Goal: Information Seeking & Learning: Compare options

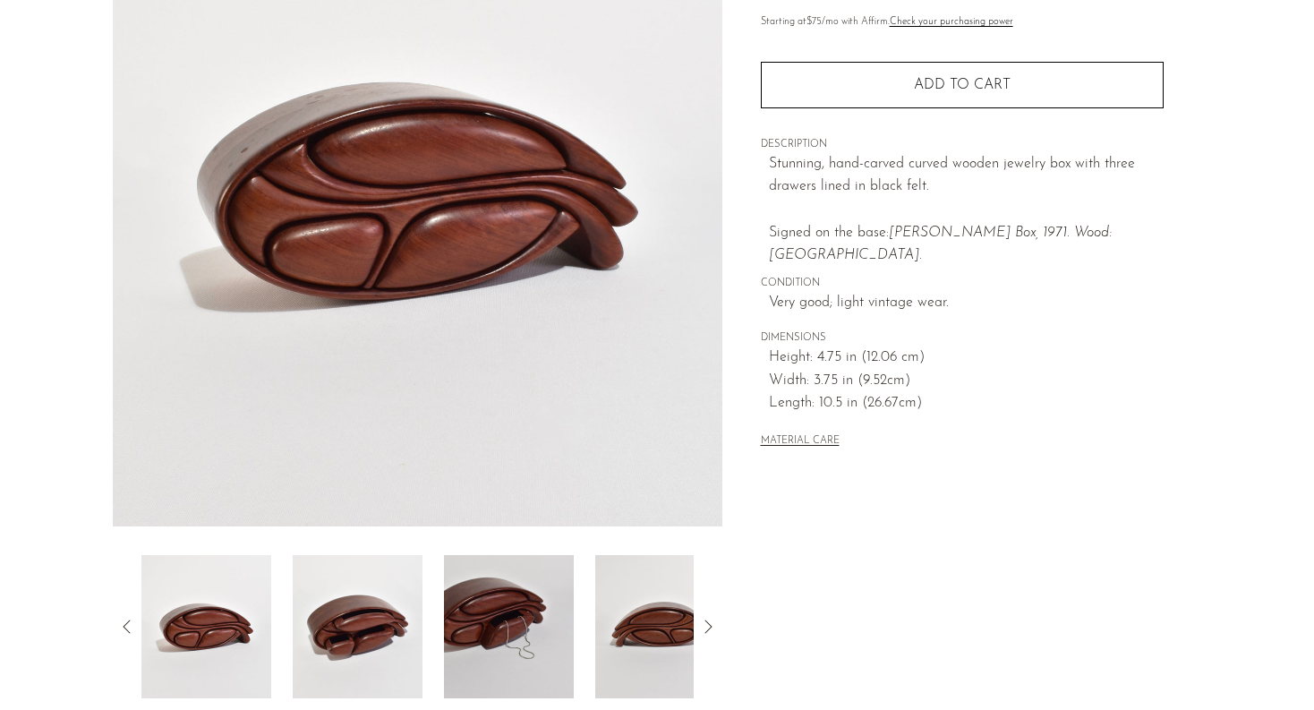
scroll to position [230, 0]
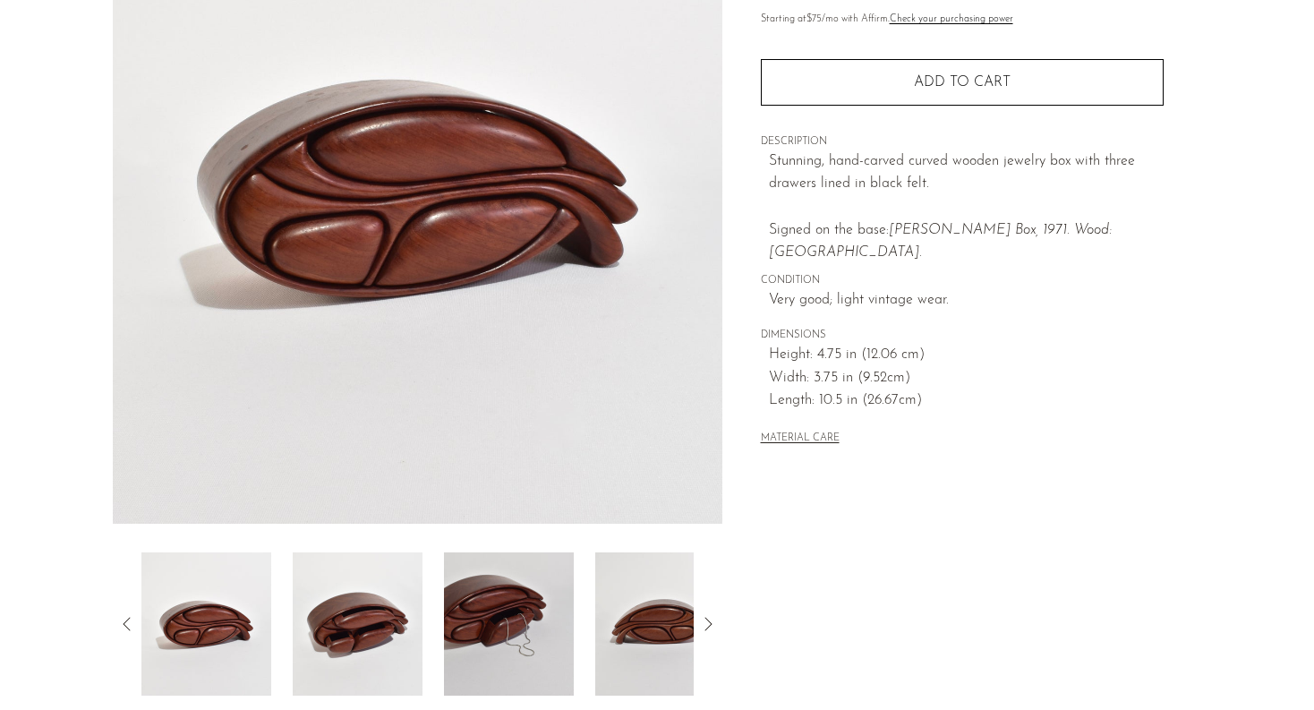
click at [485, 630] on img at bounding box center [509, 623] width 130 height 143
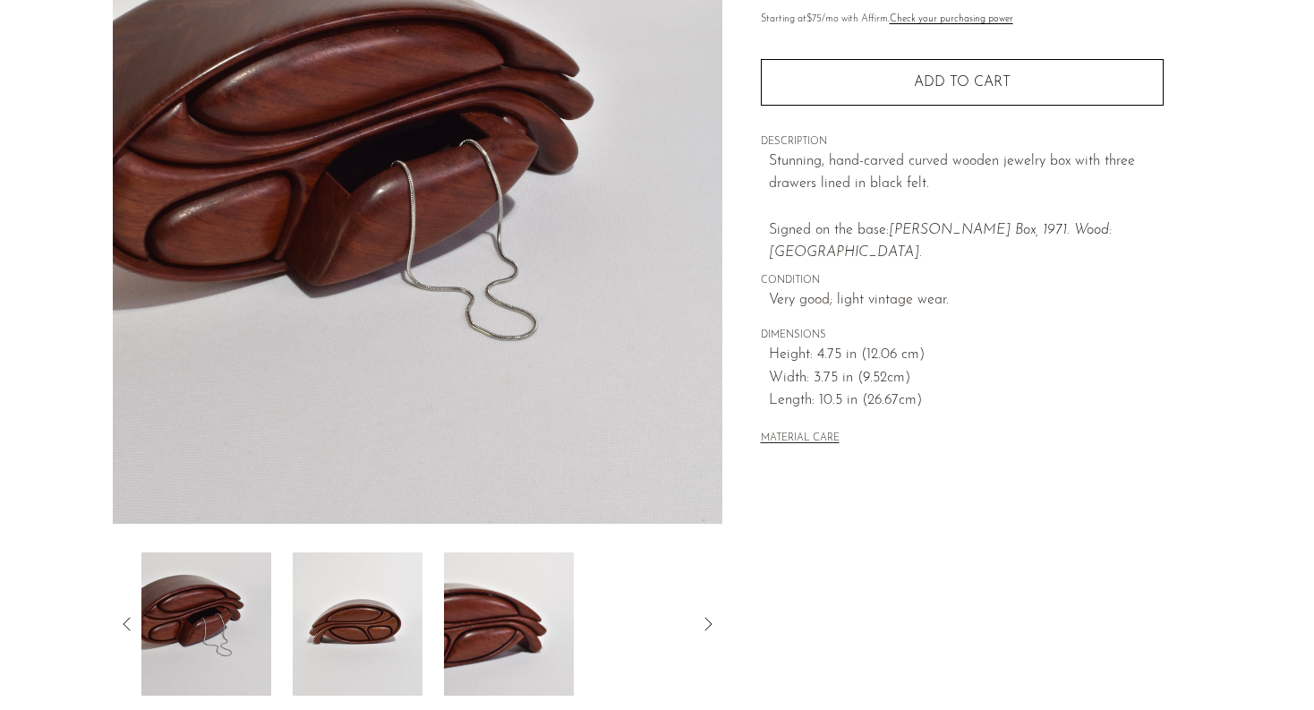
click at [714, 626] on icon at bounding box center [707, 623] width 21 height 21
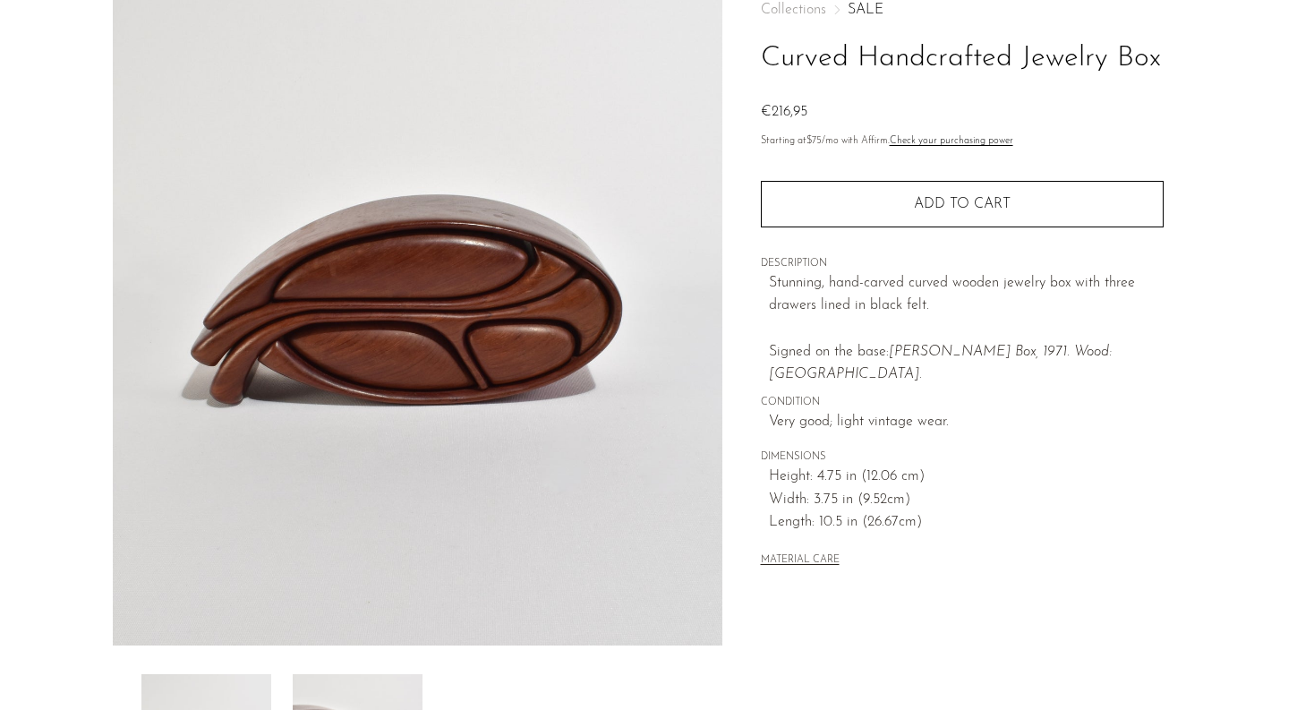
scroll to position [0, 0]
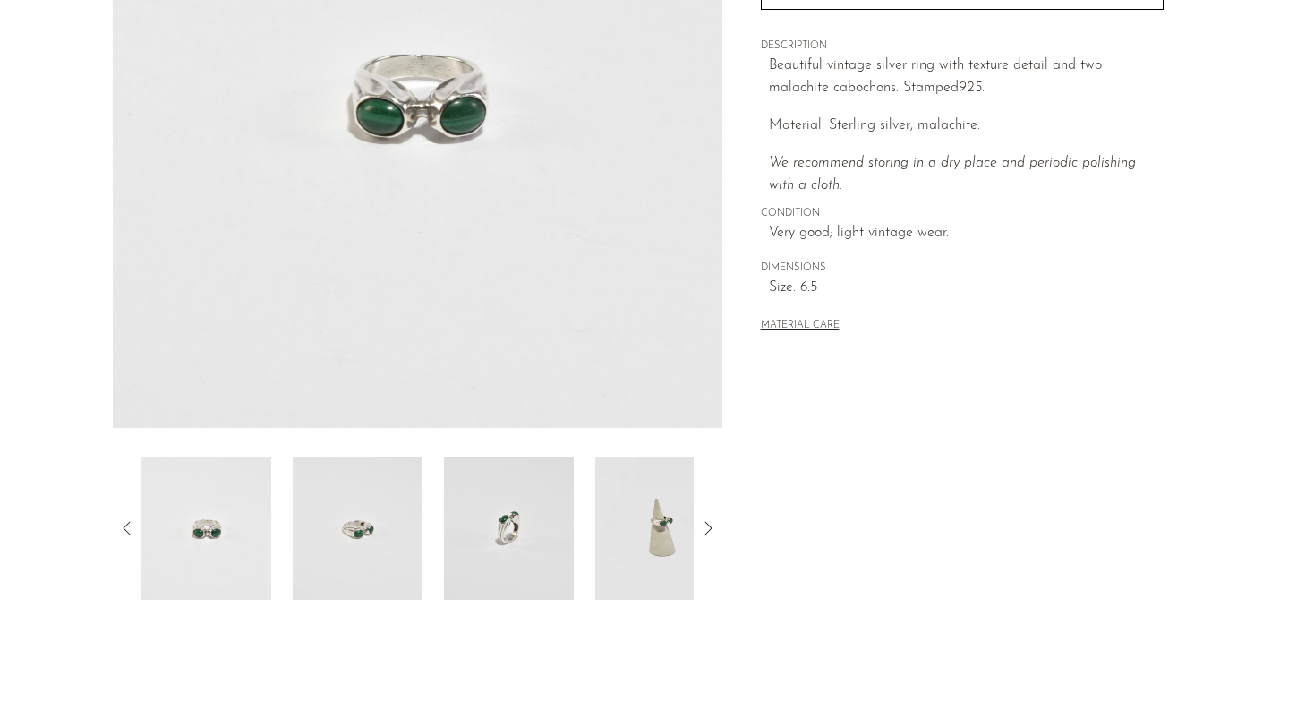
scroll to position [456, 0]
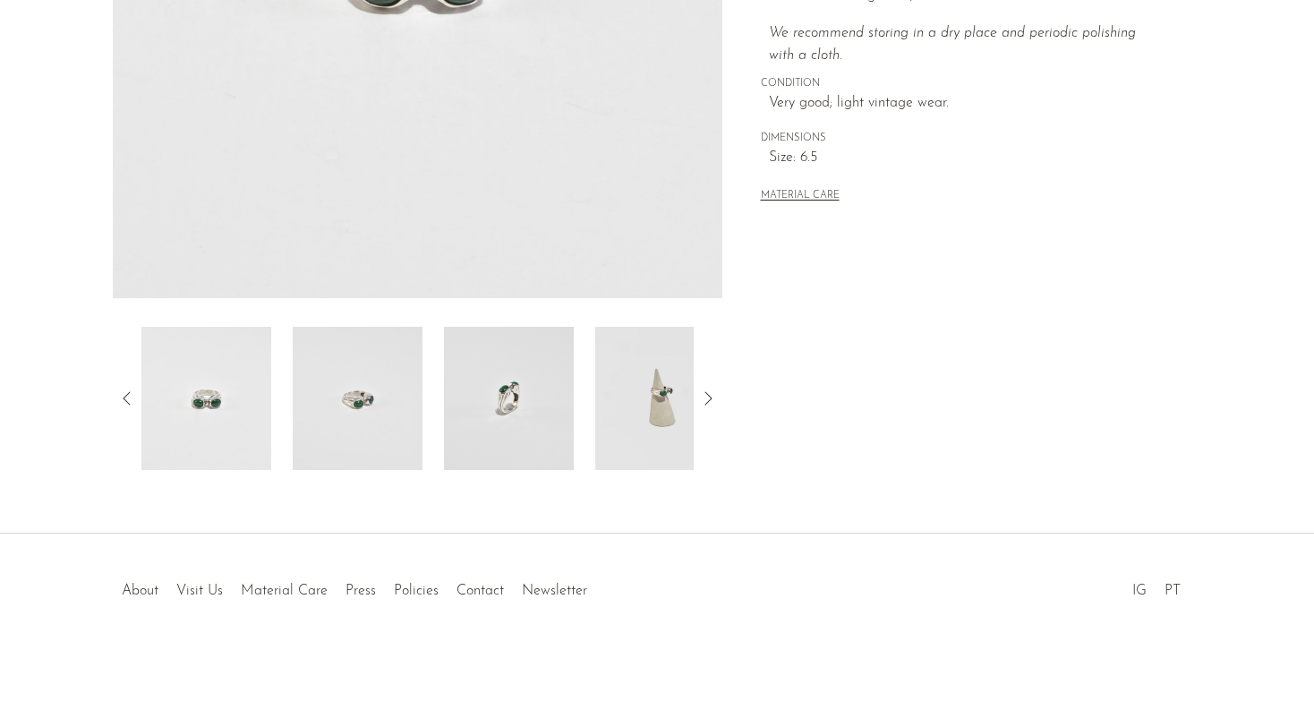
click at [664, 393] on img at bounding box center [660, 398] width 130 height 143
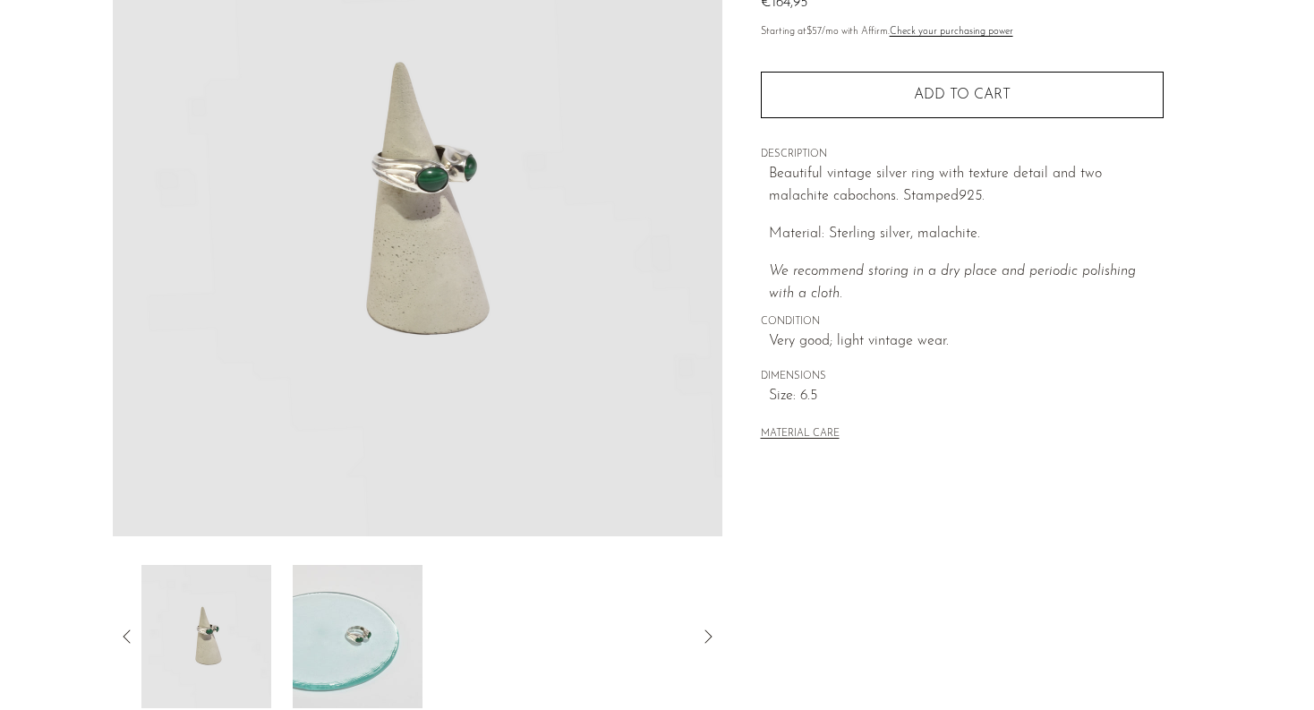
scroll to position [209, 0]
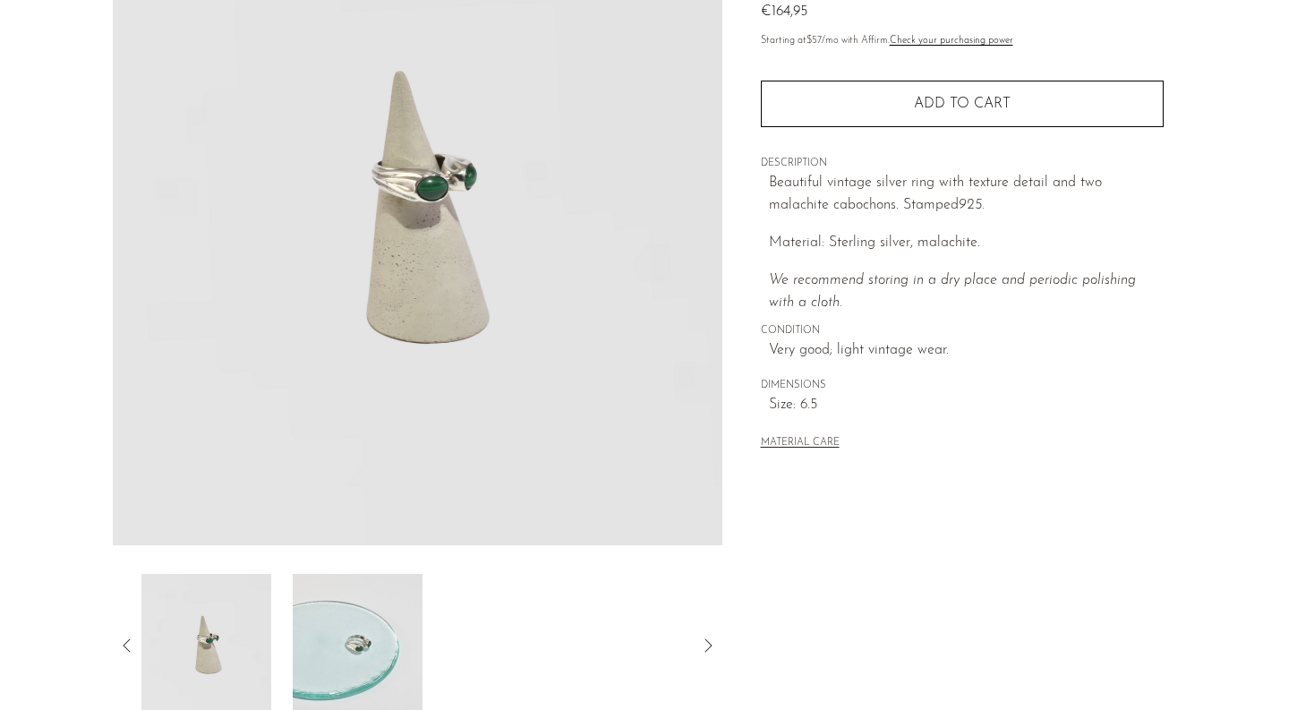
click at [368, 602] on img at bounding box center [358, 645] width 130 height 143
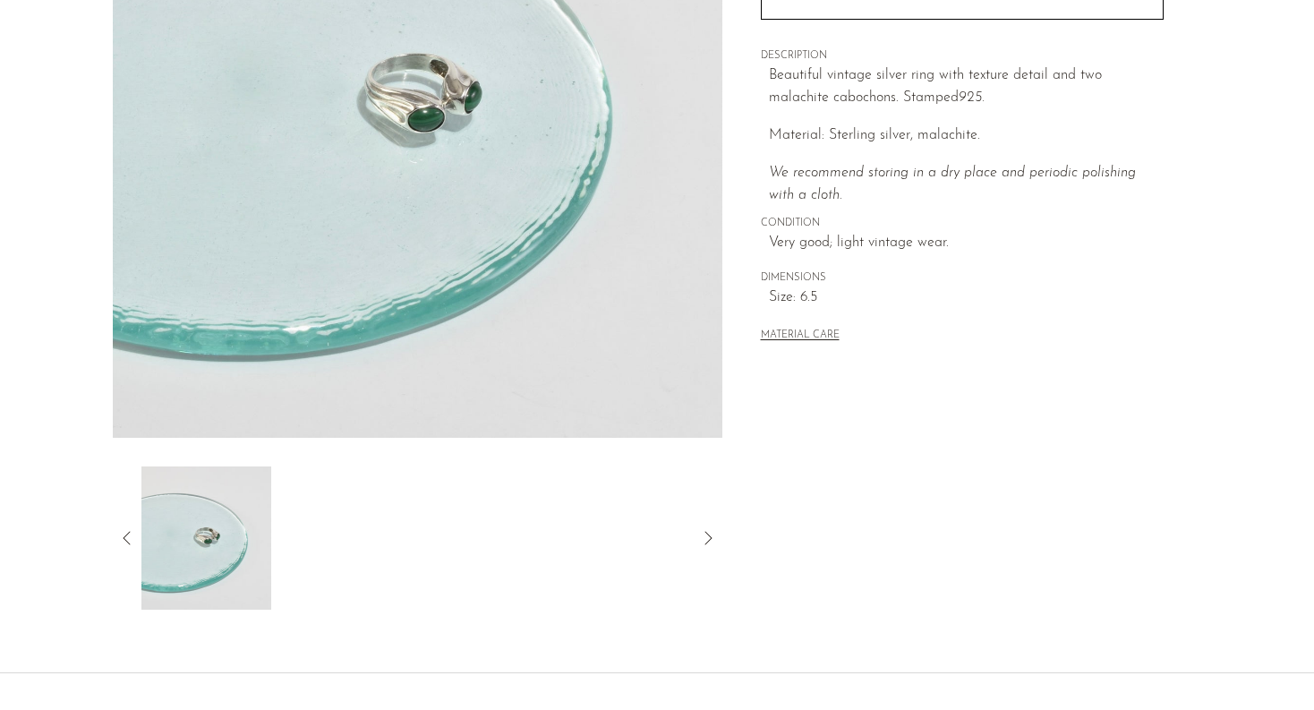
scroll to position [456, 0]
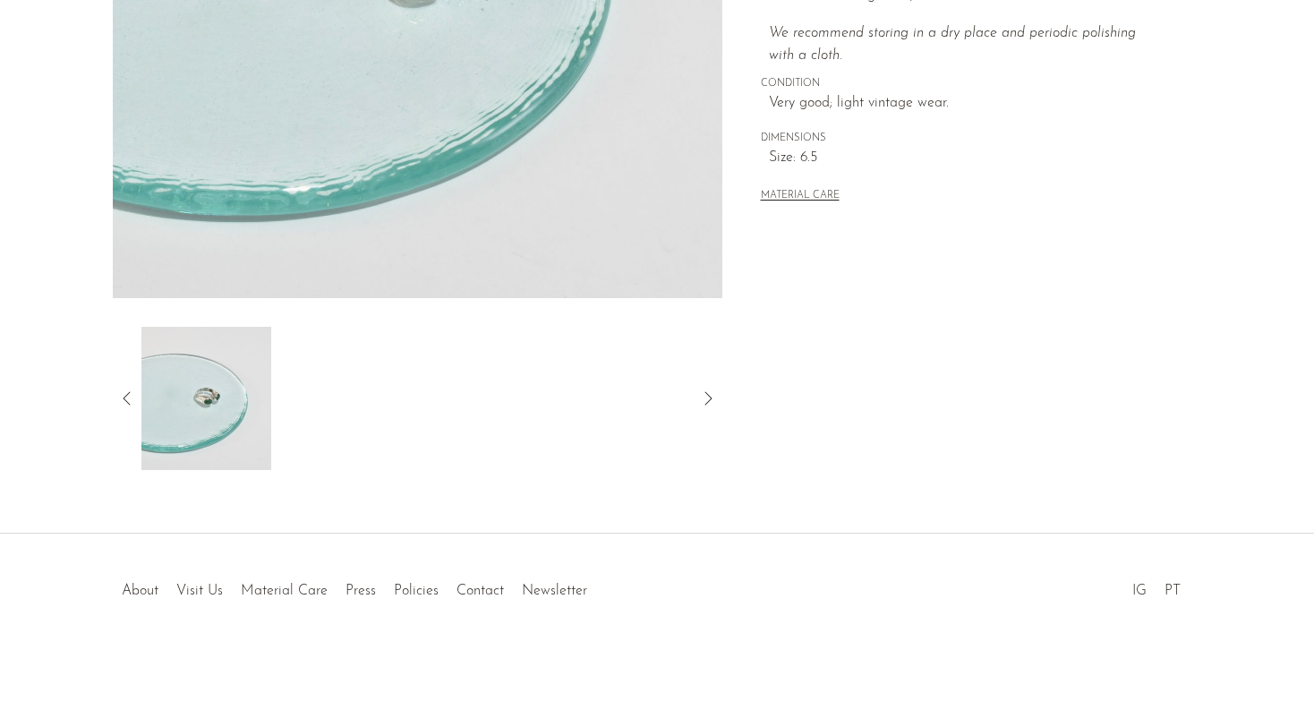
click at [223, 388] on img at bounding box center [206, 398] width 130 height 143
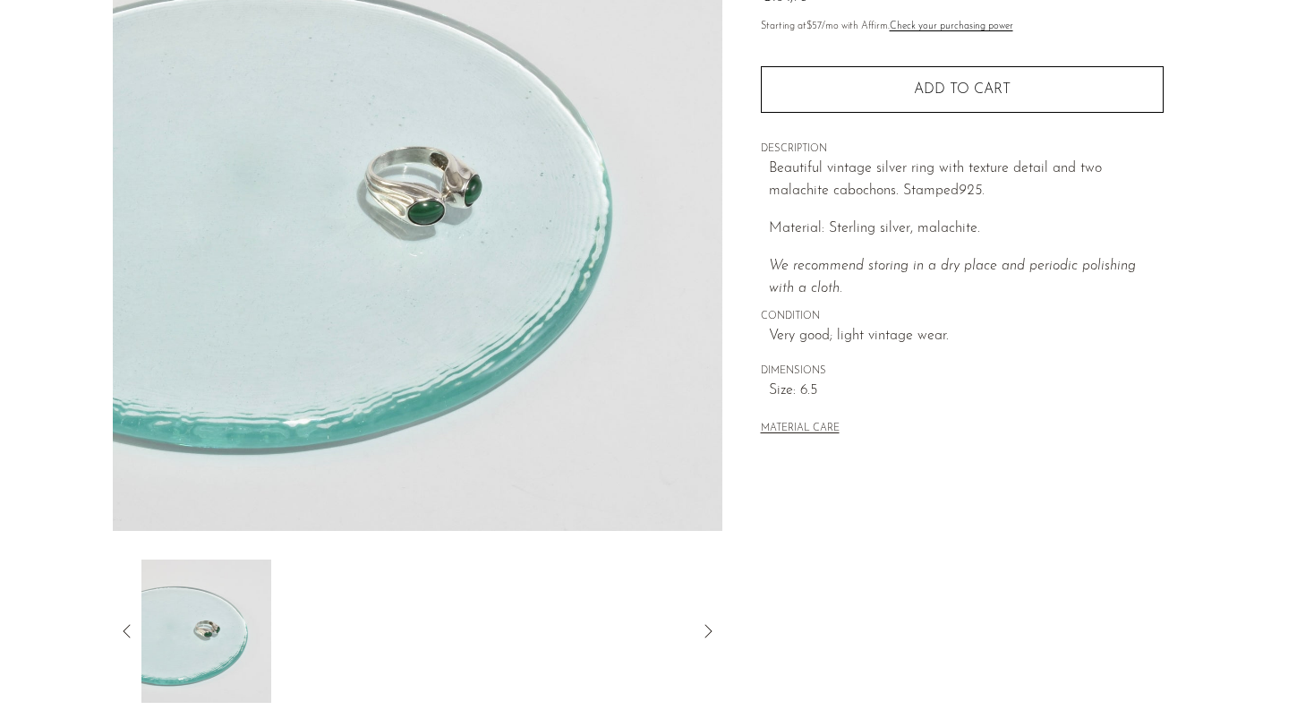
scroll to position [0, 0]
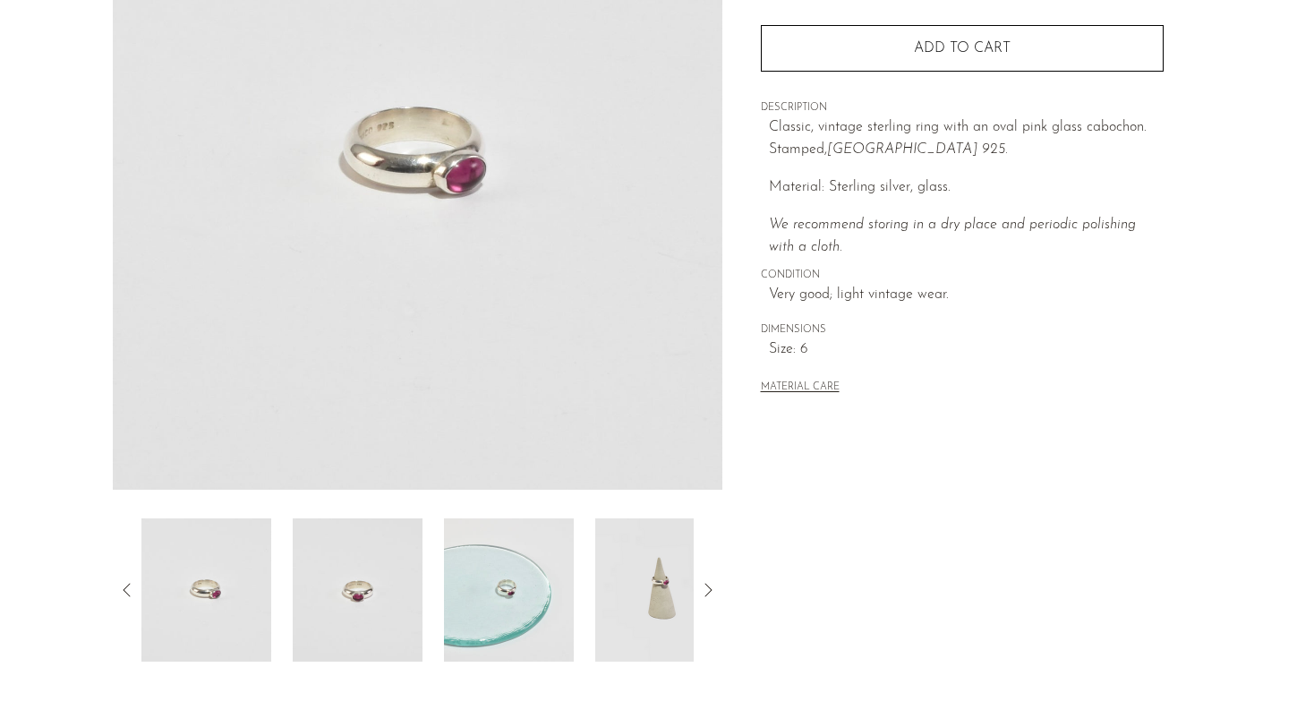
scroll to position [273, 0]
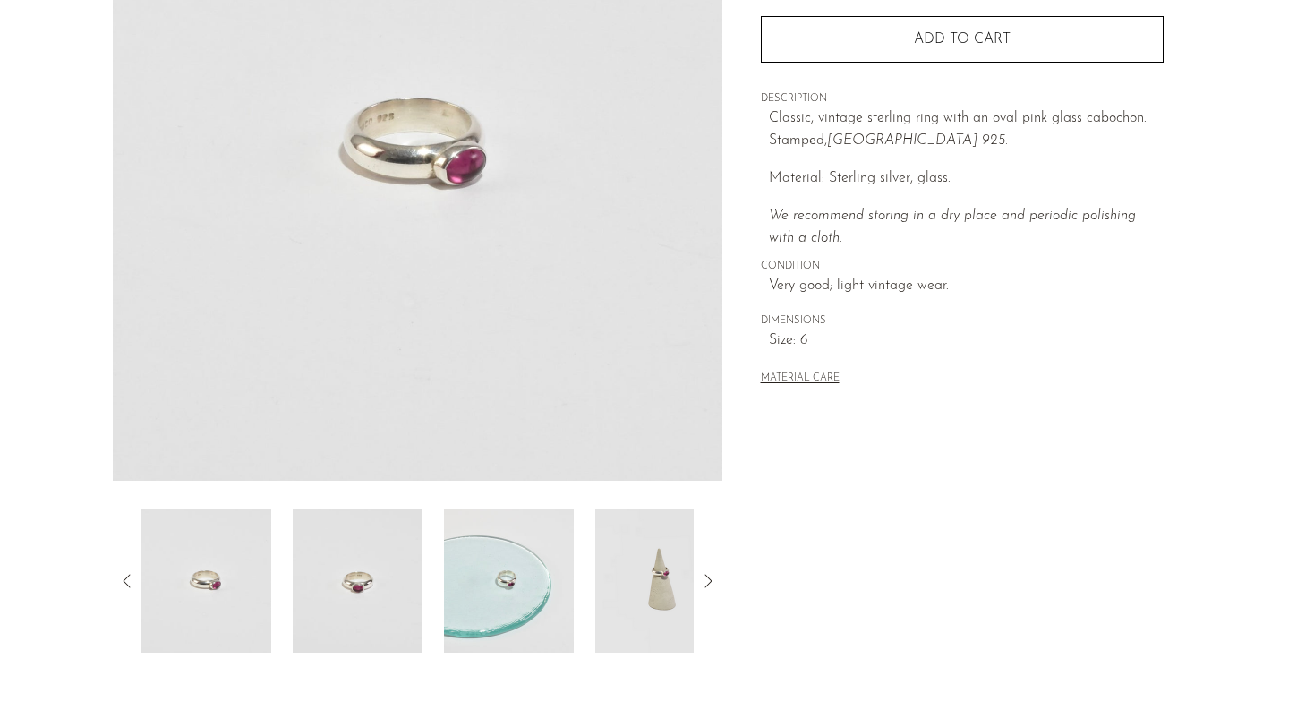
click at [515, 579] on img at bounding box center [509, 580] width 130 height 143
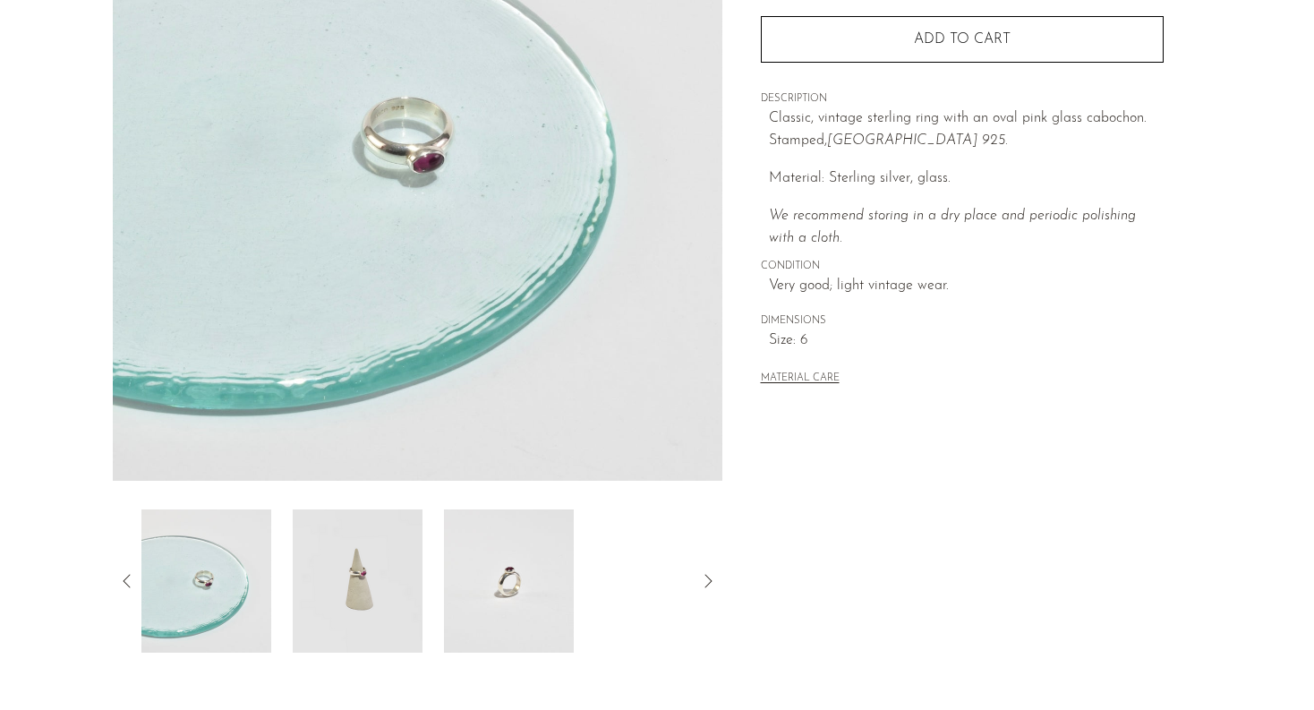
click at [465, 575] on img at bounding box center [509, 580] width 130 height 143
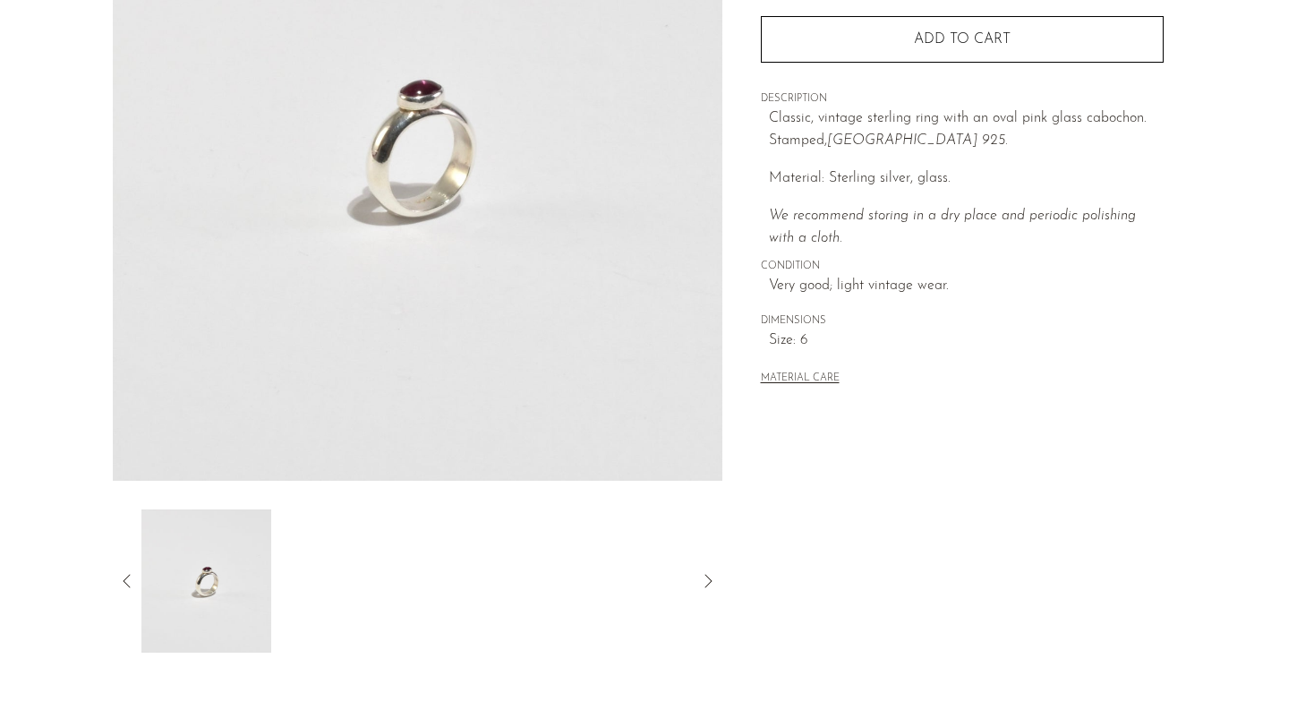
click at [122, 567] on div at bounding box center [417, 580] width 609 height 143
click at [128, 575] on icon at bounding box center [126, 580] width 21 height 21
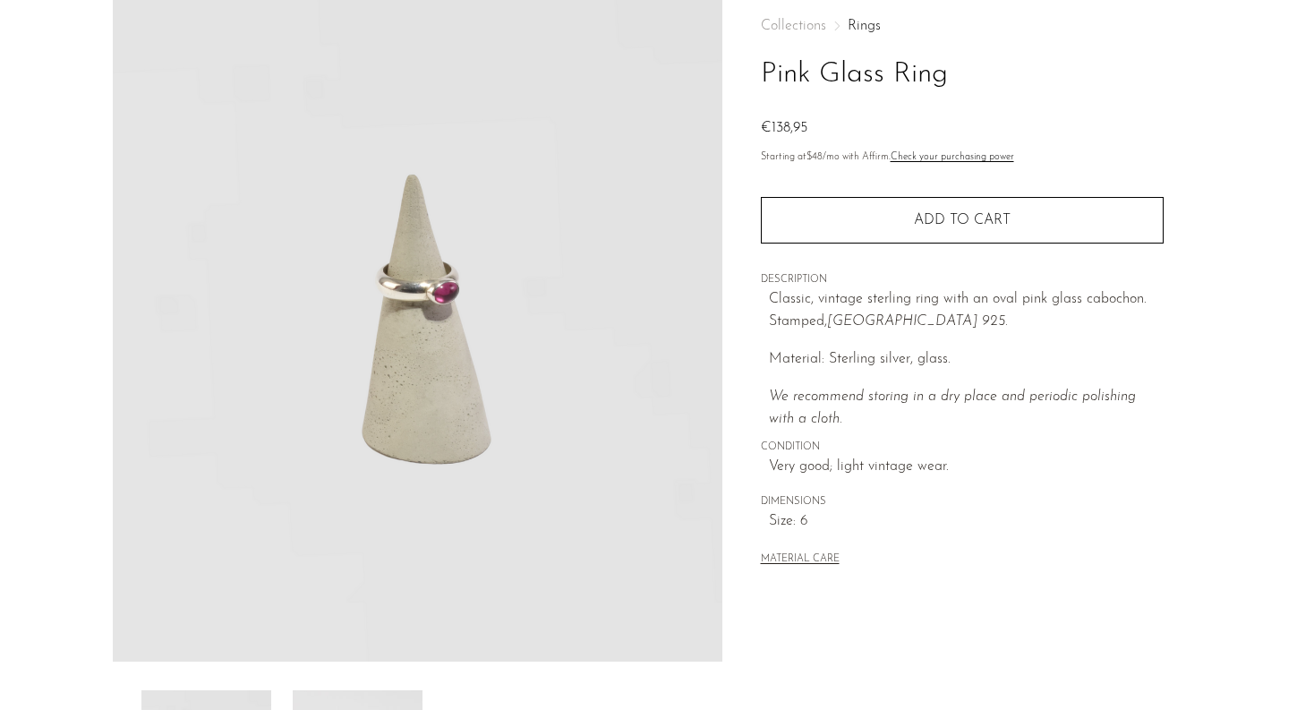
scroll to position [0, 0]
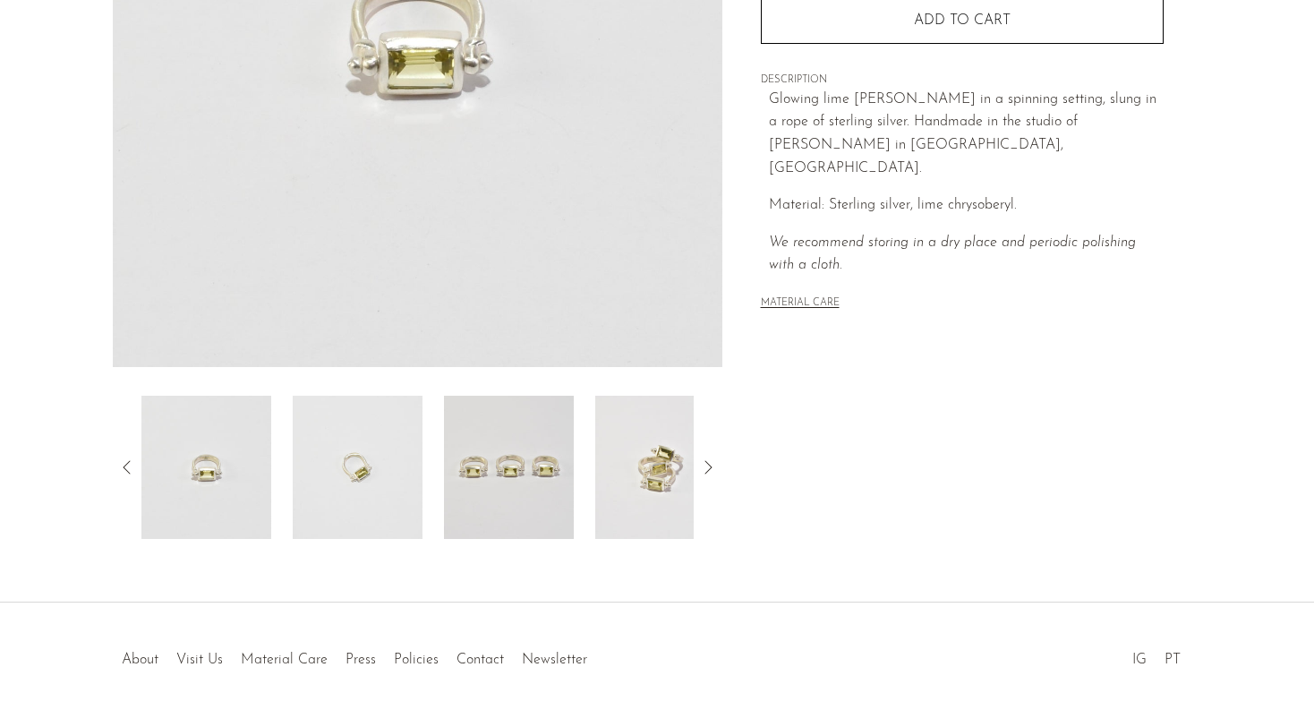
scroll to position [456, 0]
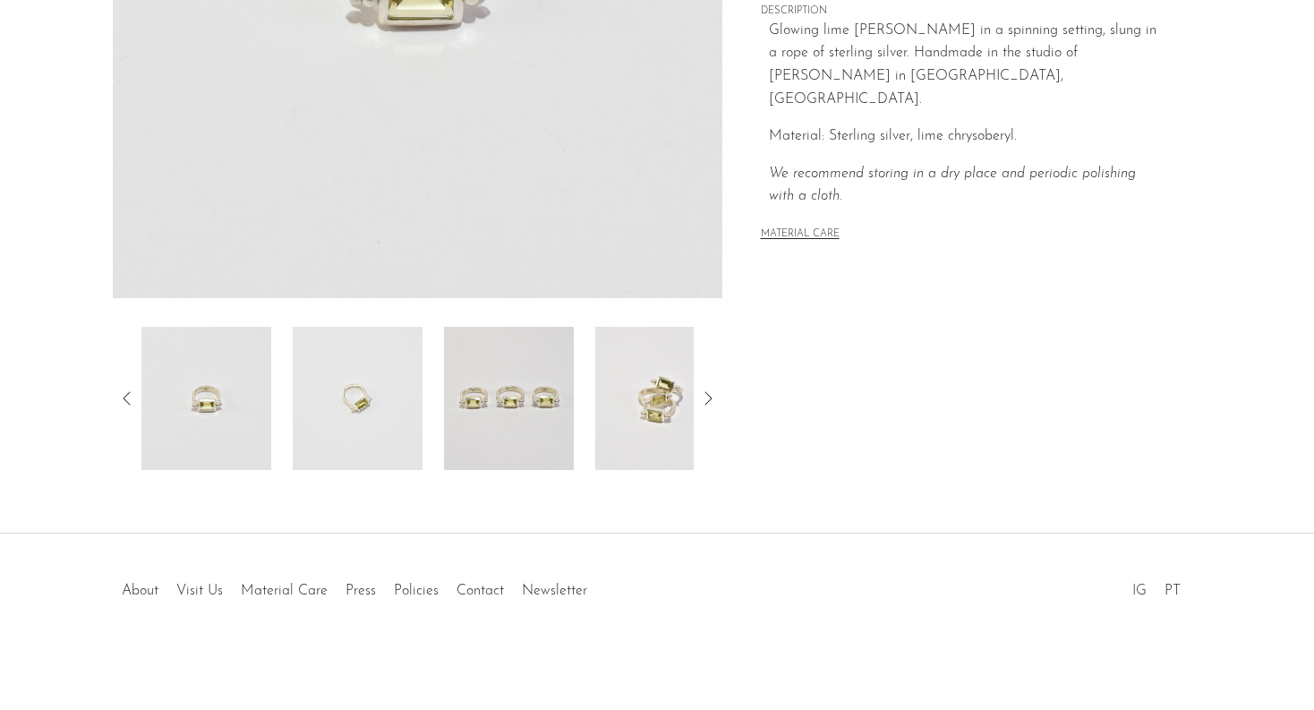
click at [496, 381] on img at bounding box center [509, 398] width 130 height 143
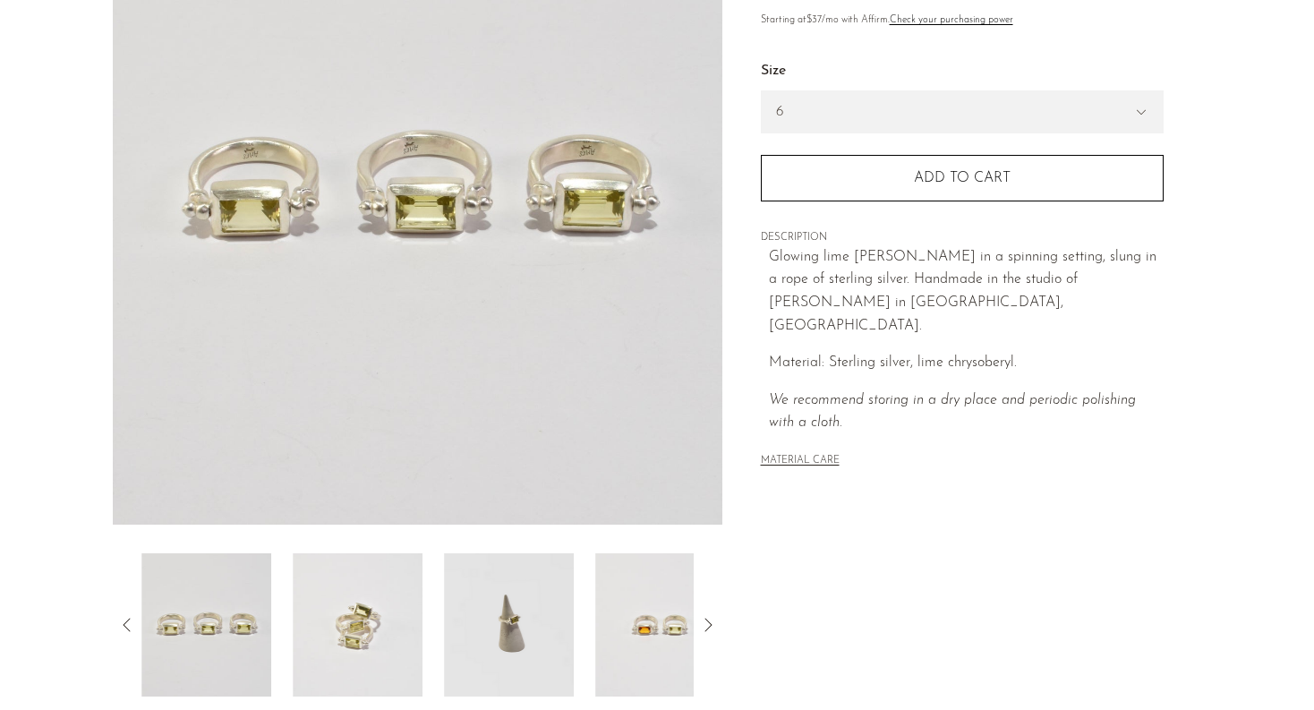
scroll to position [228, 0]
click at [345, 642] on img at bounding box center [358, 625] width 130 height 143
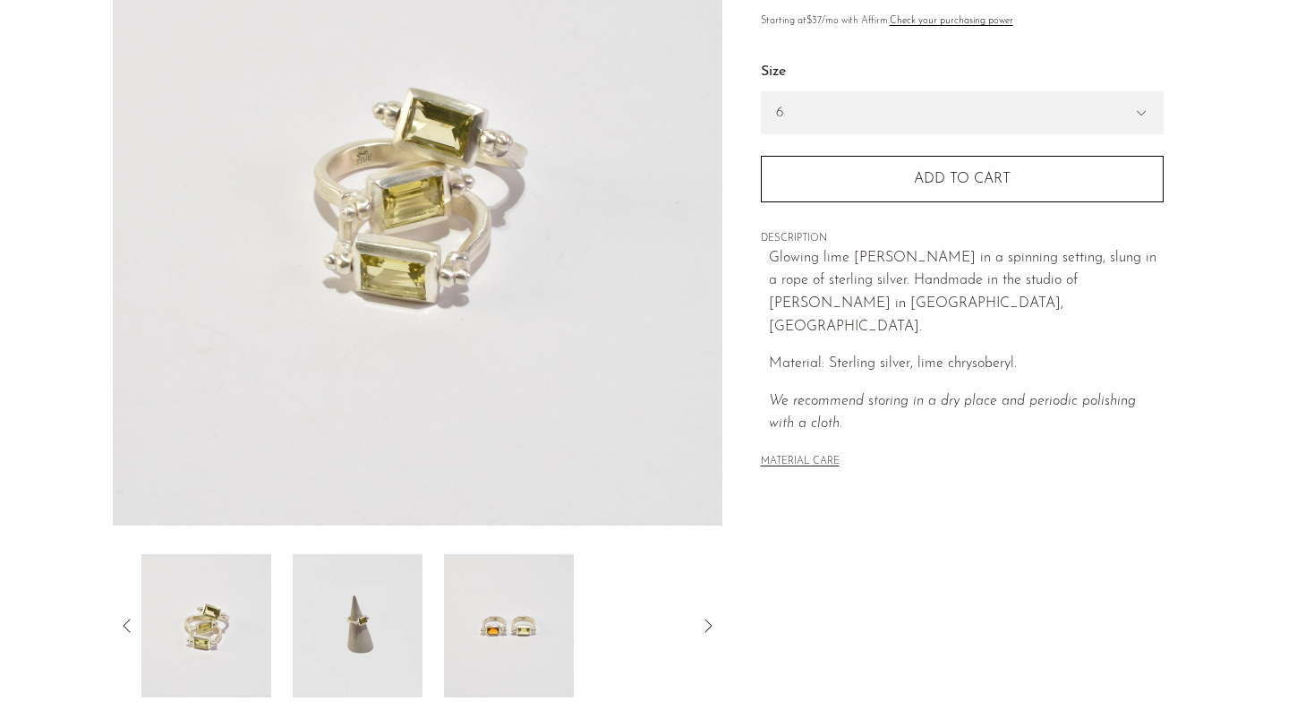
click at [511, 613] on img at bounding box center [509, 625] width 130 height 143
